Goal: Task Accomplishment & Management: Use online tool/utility

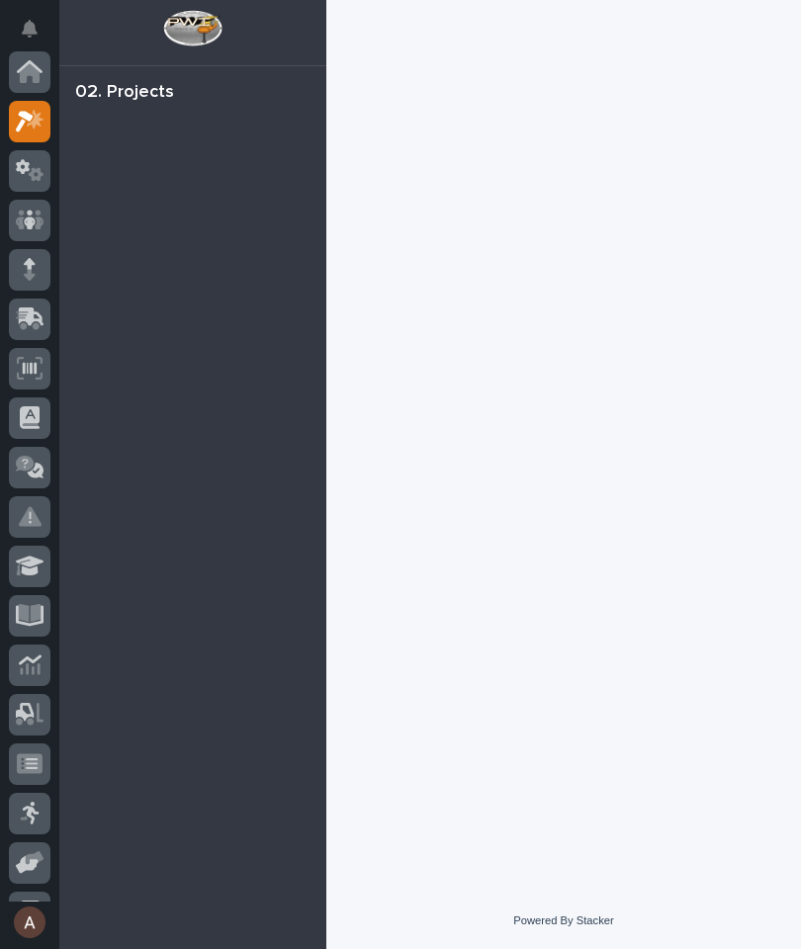
scroll to position [49, 0]
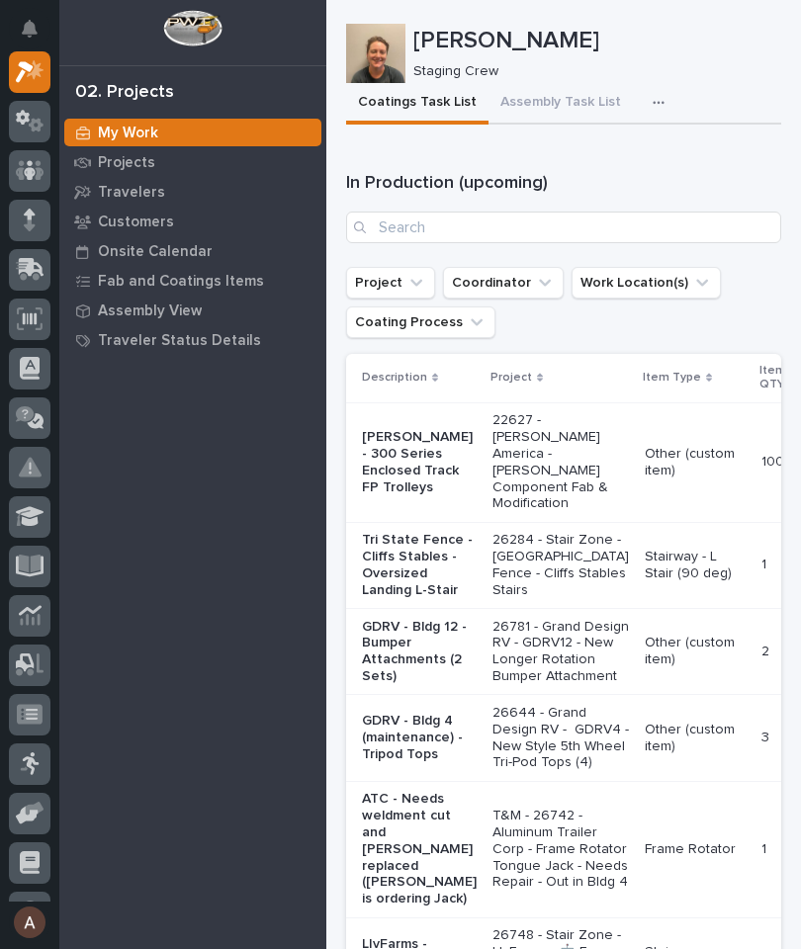
click at [652, 102] on icon "button" at bounding box center [658, 103] width 12 height 14
click at [621, 166] on button "Staging Task List" at bounding box center [599, 156] width 130 height 34
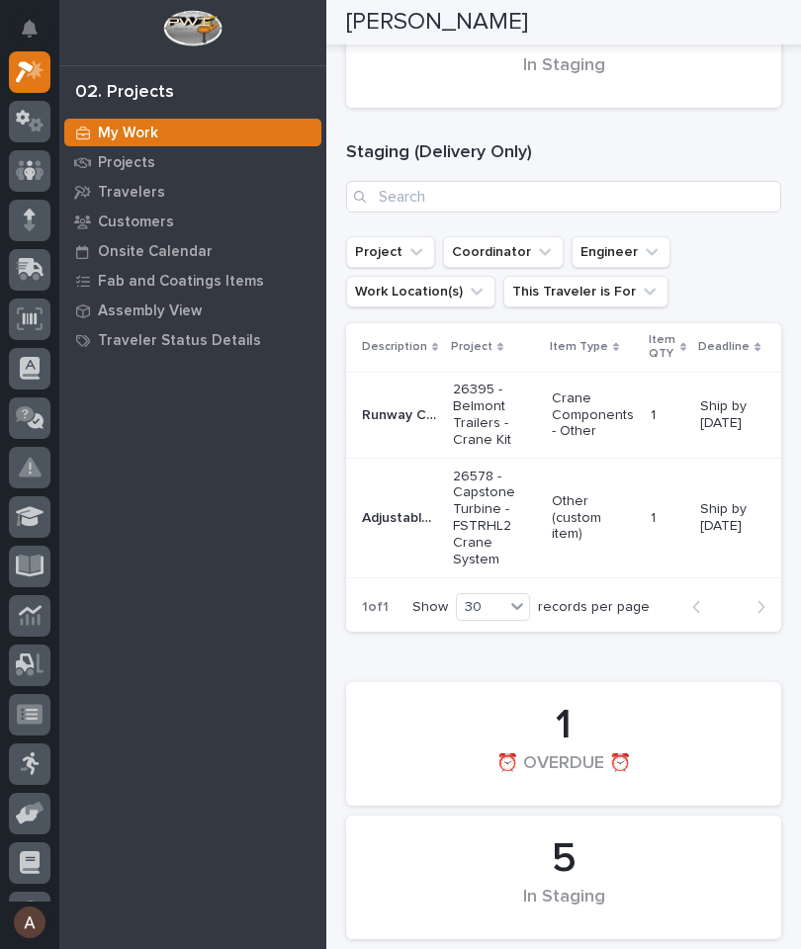
scroll to position [333, 0]
click at [393, 510] on p "Adjustable End Stops" at bounding box center [401, 515] width 79 height 21
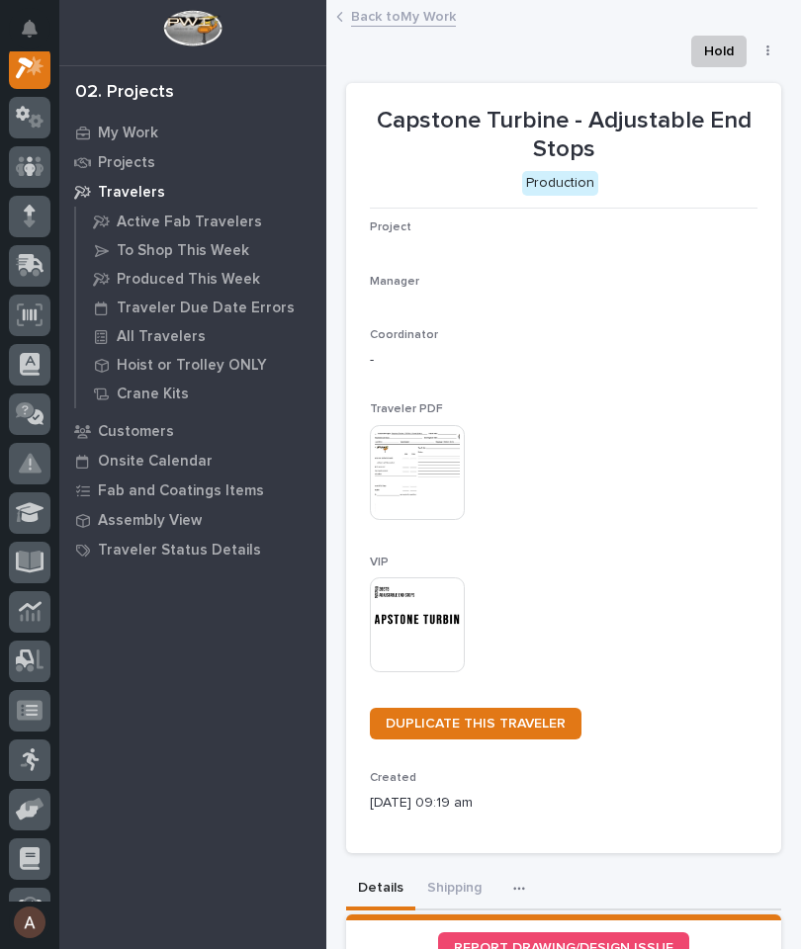
scroll to position [49, 0]
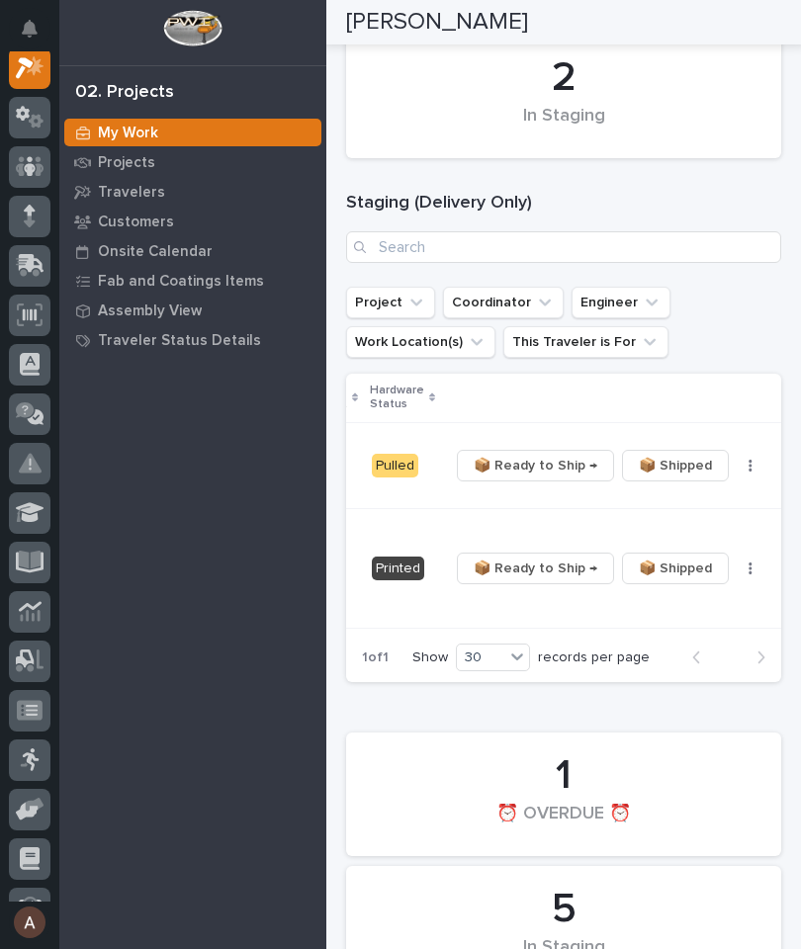
scroll to position [0, 596]
click at [739, 562] on button "button" at bounding box center [751, 569] width 28 height 14
click at [759, 537] on td "📦 Ready to Ship → 📦 Shipped ✏️ Schedule 🔩 Hardware" at bounding box center [619, 569] width 355 height 120
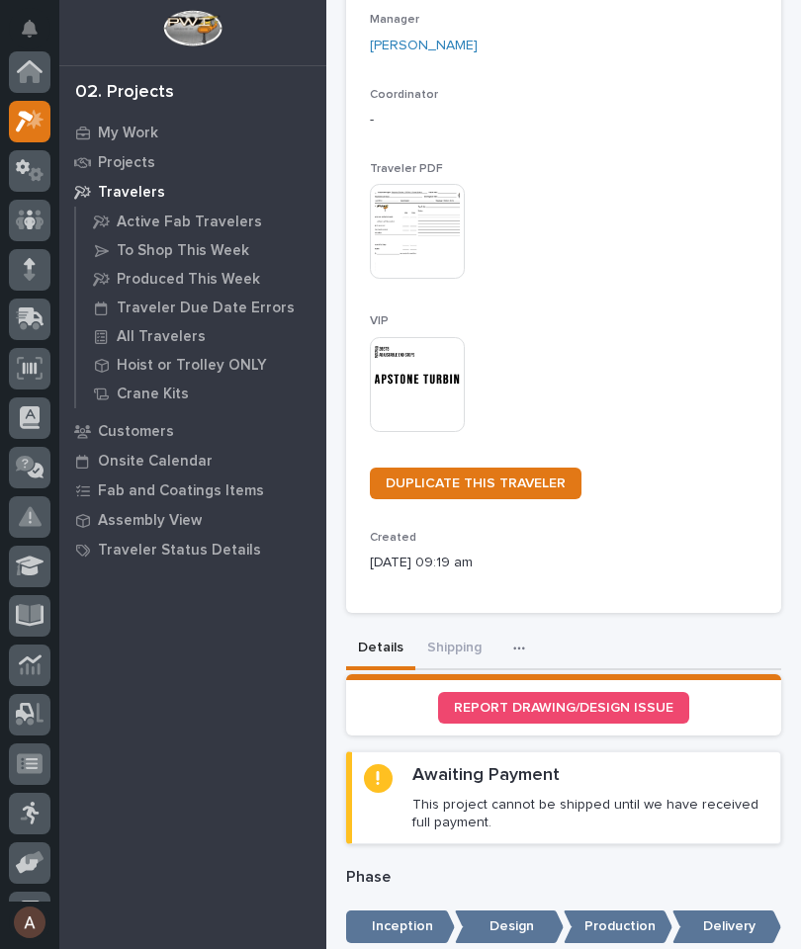
scroll to position [49, 0]
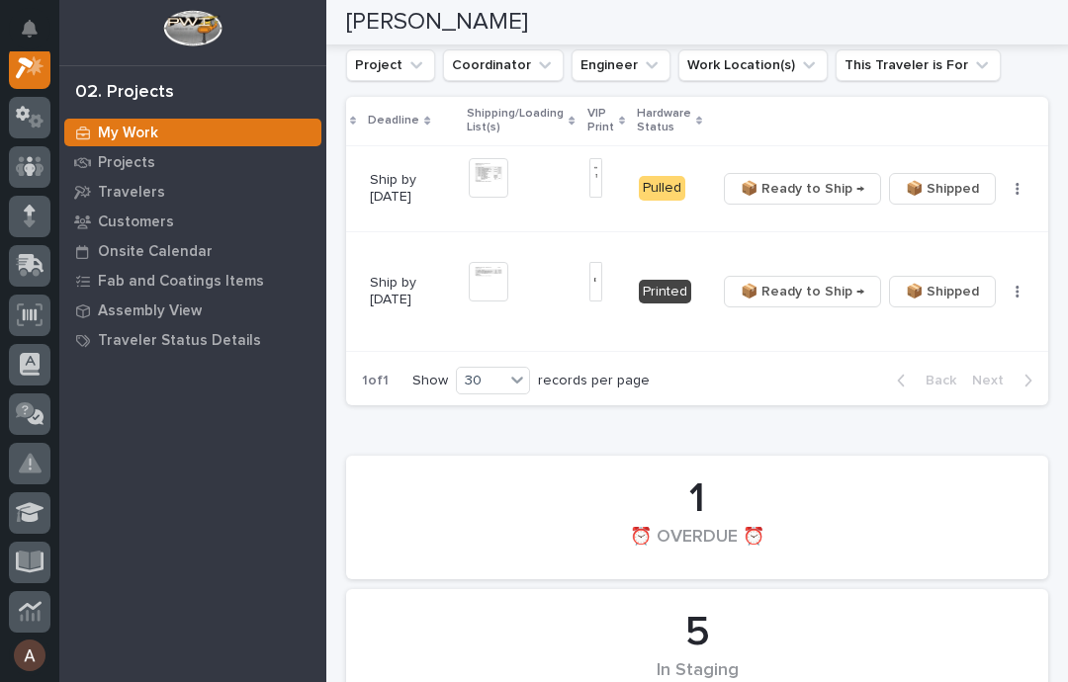
scroll to position [0, 329]
click at [800, 258] on td "📦 Ready to Ship → 📦 Shipped ✏️ Schedule 🔩 Hardware" at bounding box center [886, 291] width 355 height 120
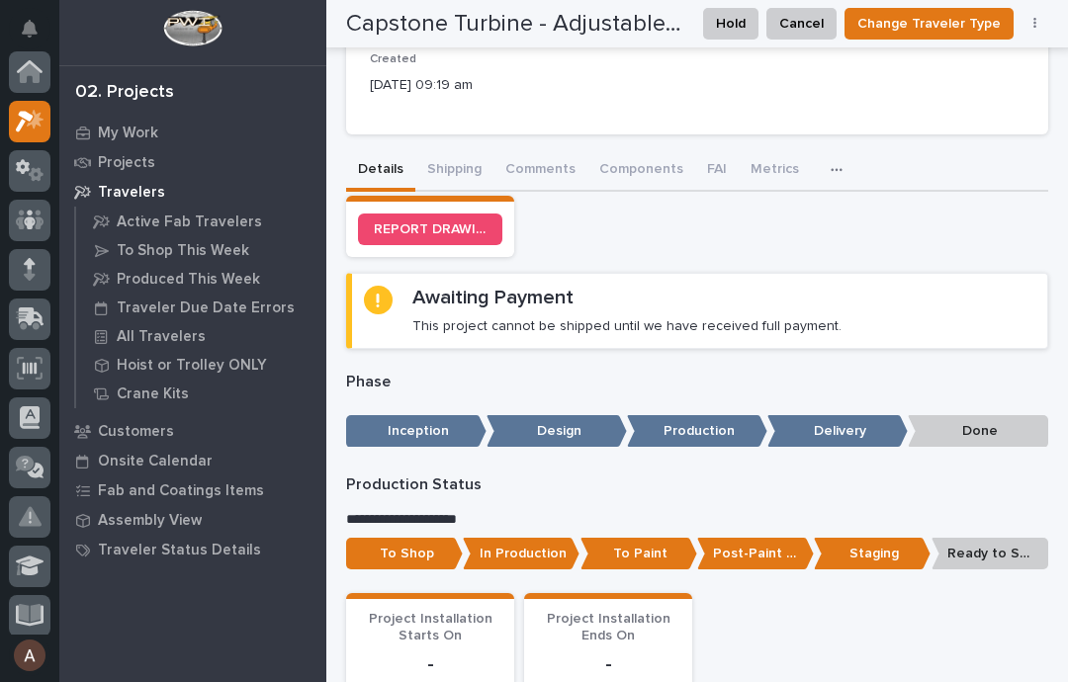
click at [800, 278] on section "Awaiting Payment This project cannot be shipped until we have received full pay…" at bounding box center [697, 310] width 702 height 75
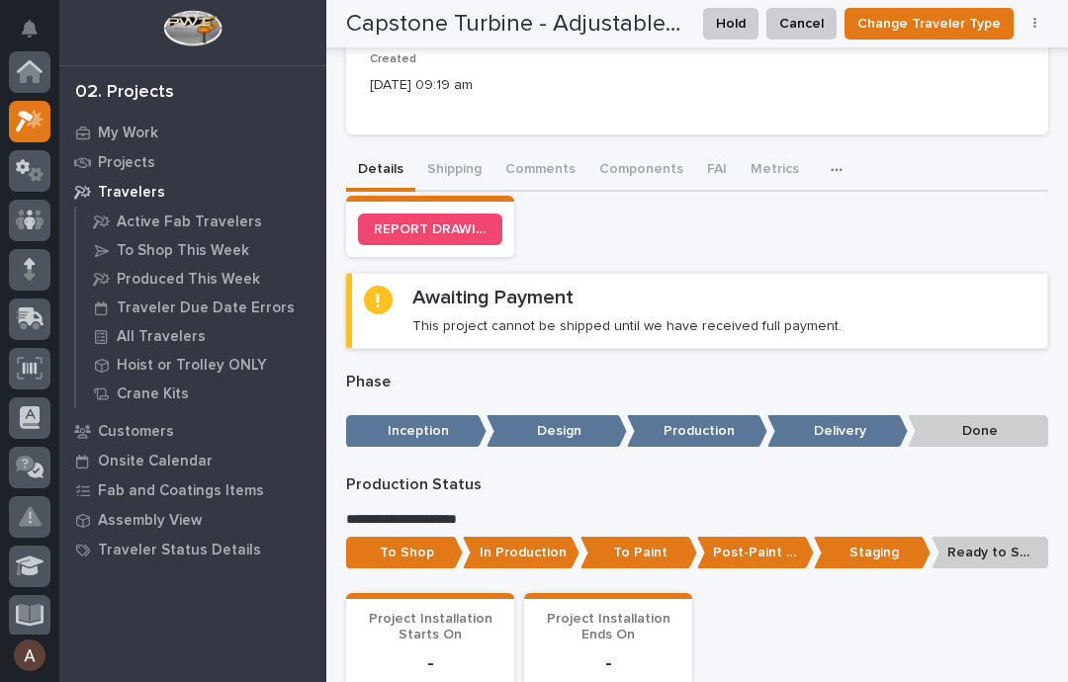
scroll to position [49, 0]
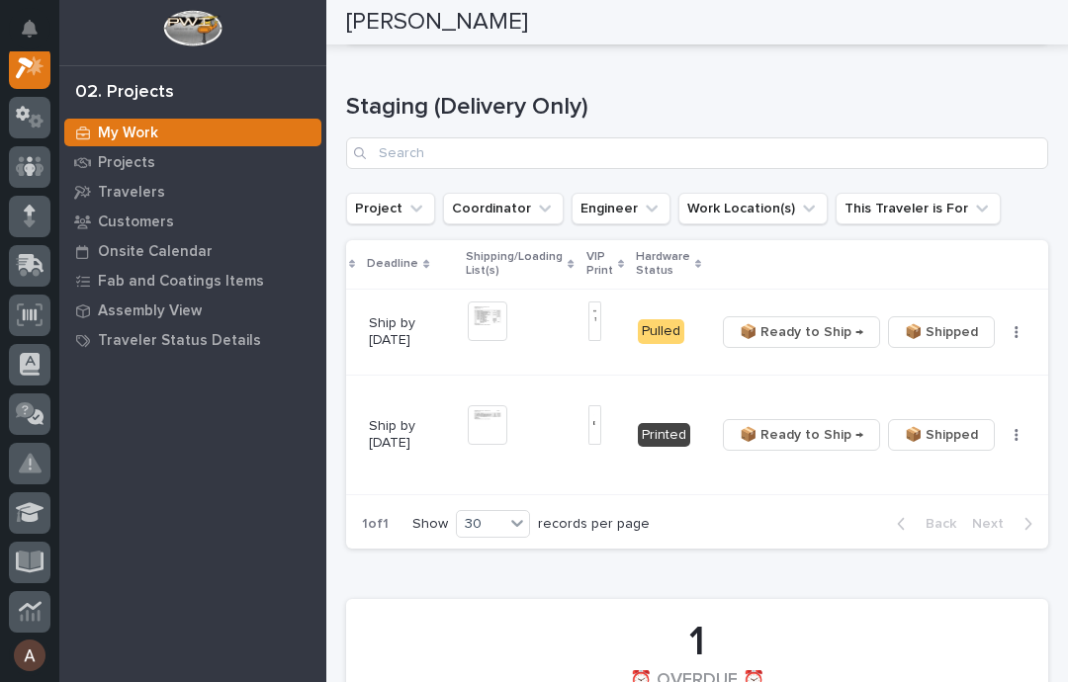
scroll to position [0, 329]
click at [800, 430] on button "button" at bounding box center [1018, 435] width 28 height 14
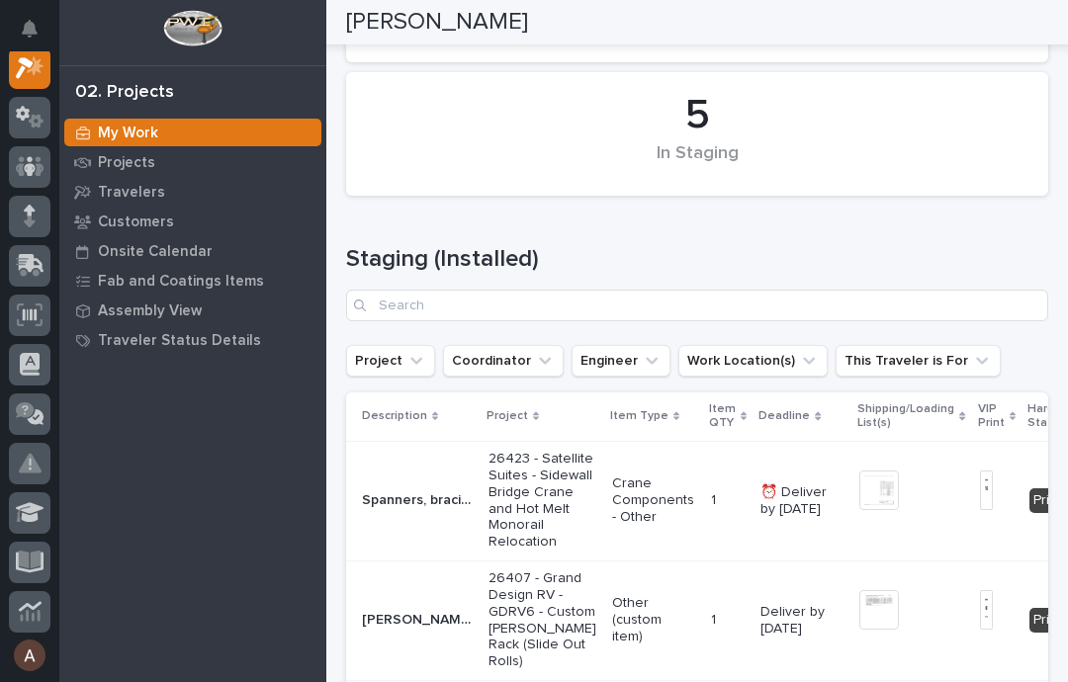
scroll to position [1092, 0]
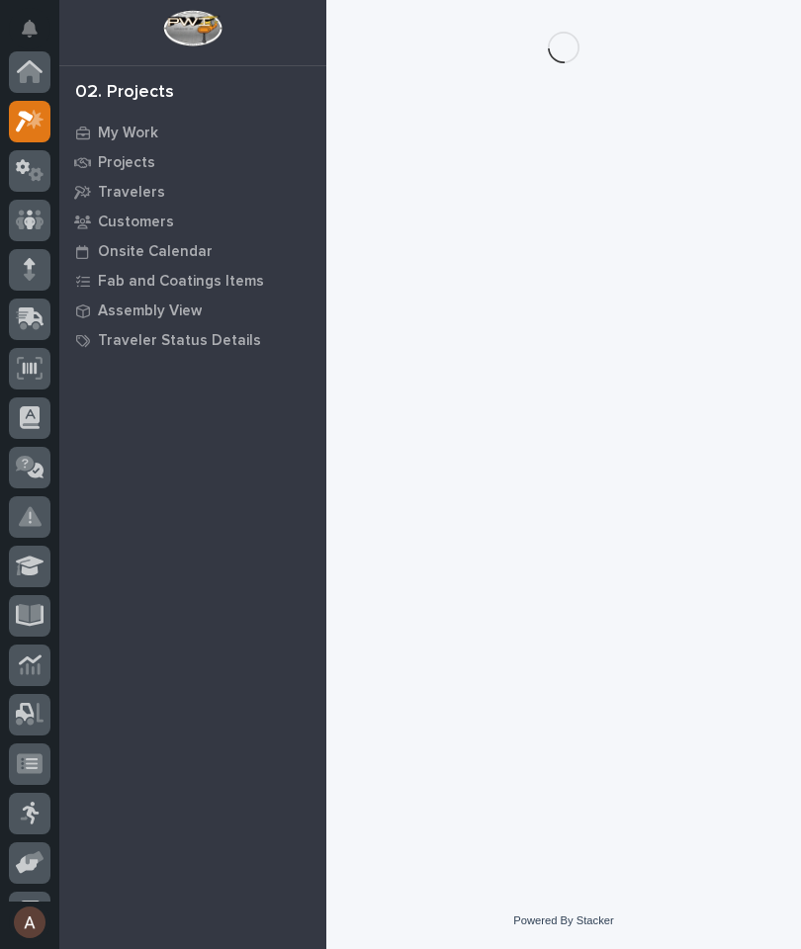
scroll to position [49, 0]
